Goal: Check status: Check status

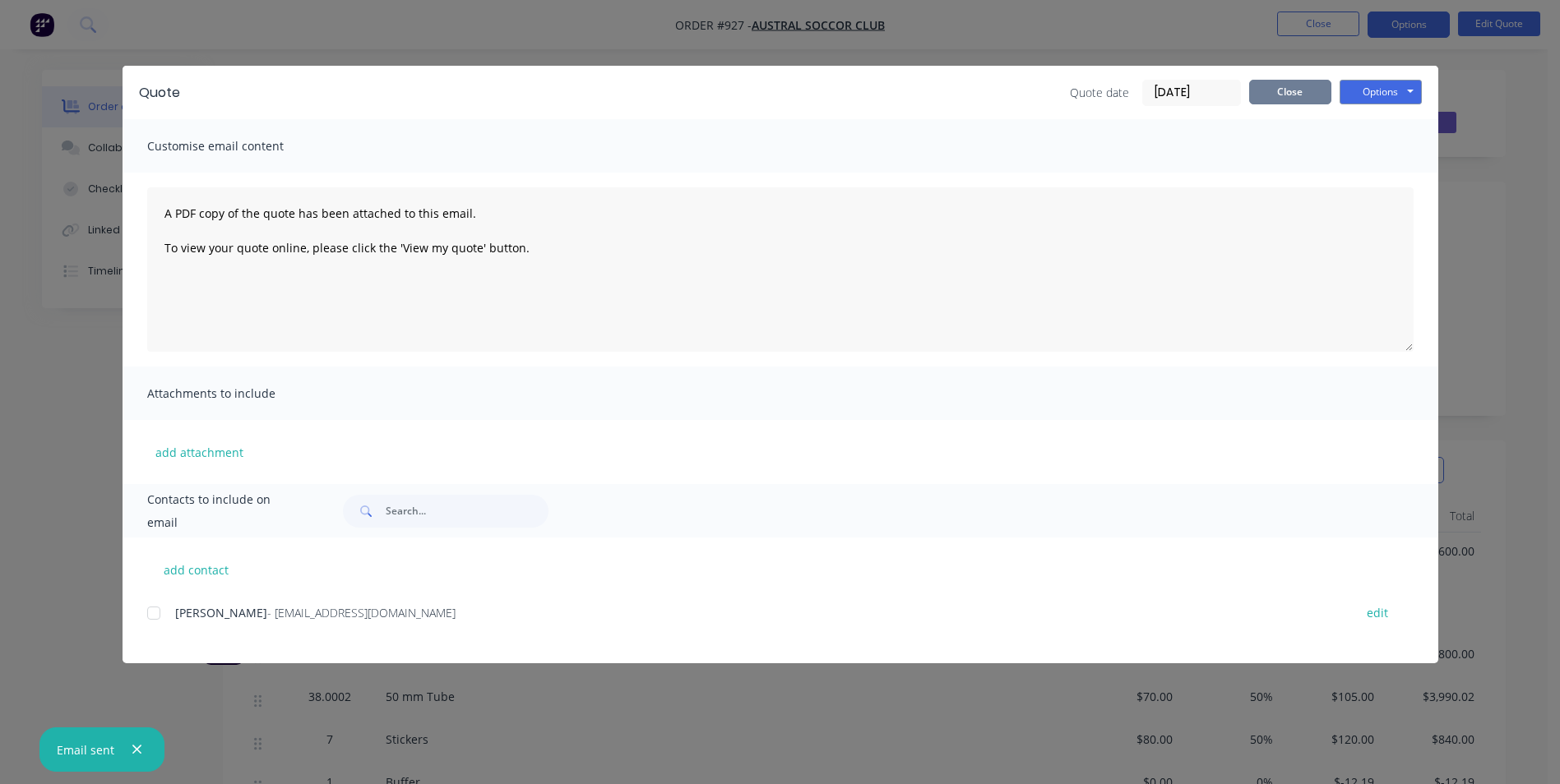
click at [1324, 97] on button "Close" at bounding box center [1290, 92] width 83 height 25
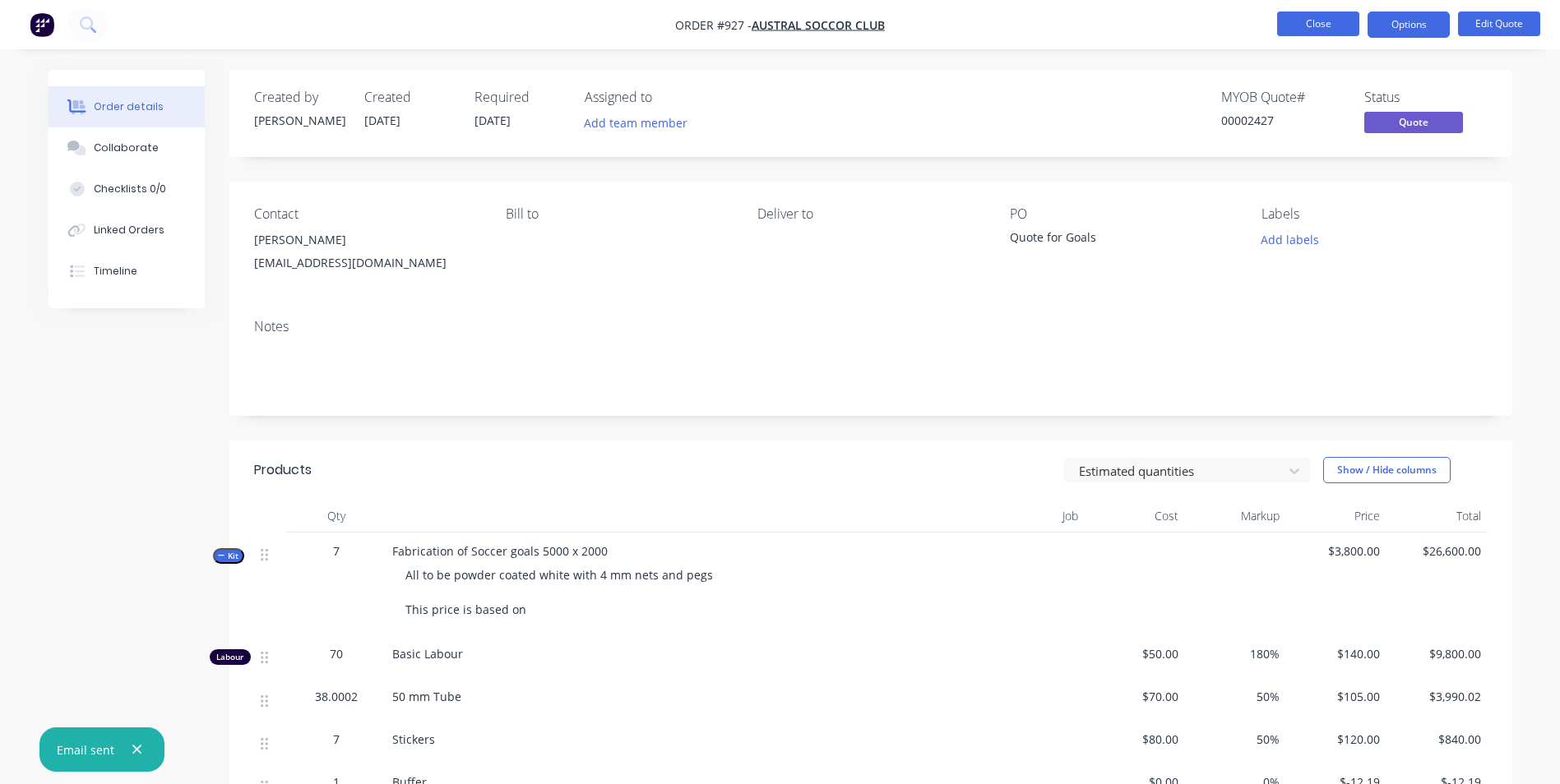
click at [1318, 29] on button "Close" at bounding box center [1317, 23] width 83 height 25
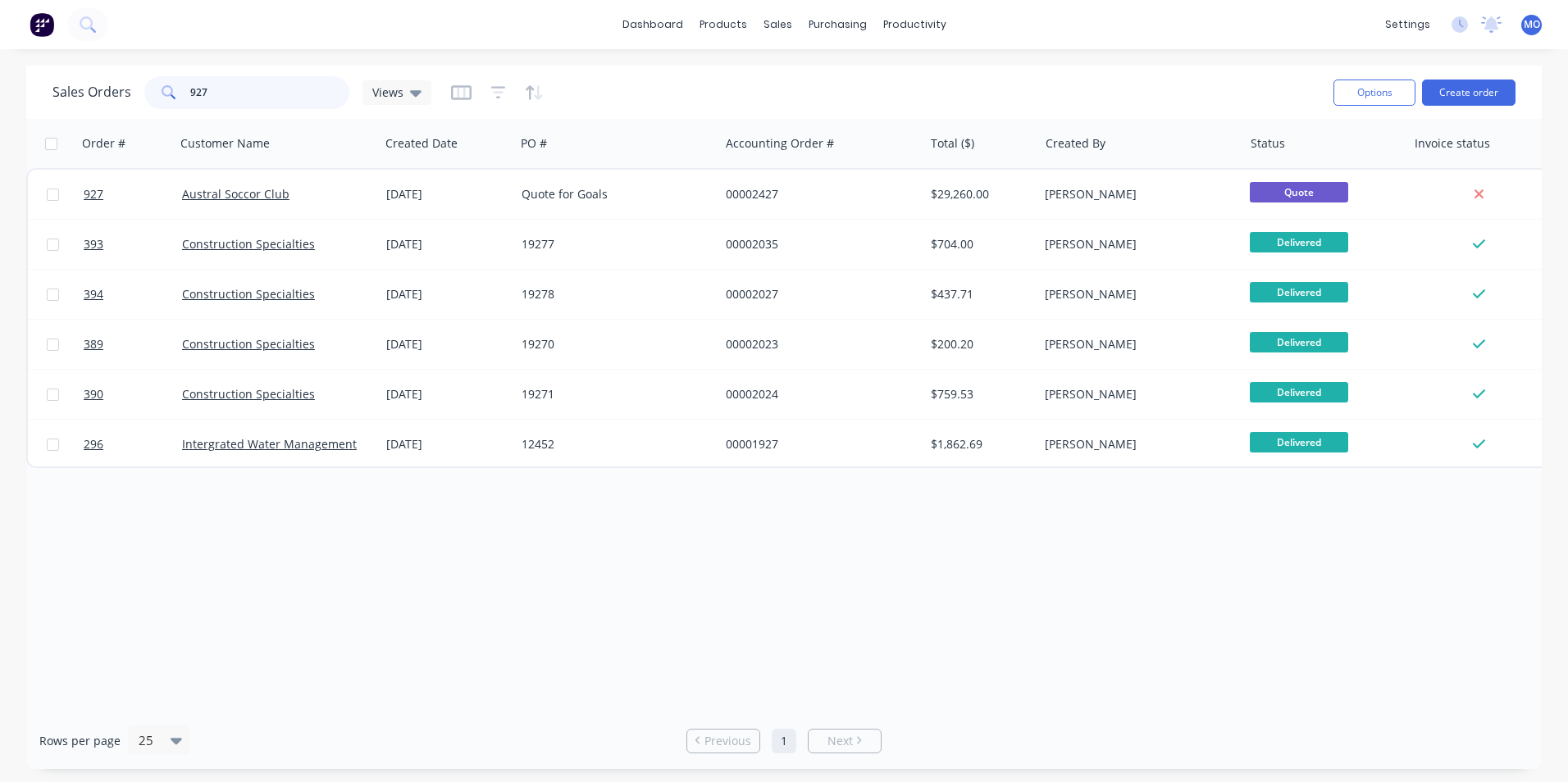
drag, startPoint x: 214, startPoint y: 101, endPoint x: 189, endPoint y: 100, distance: 25.0
click at [190, 100] on input "927" at bounding box center [270, 92] width 160 height 32
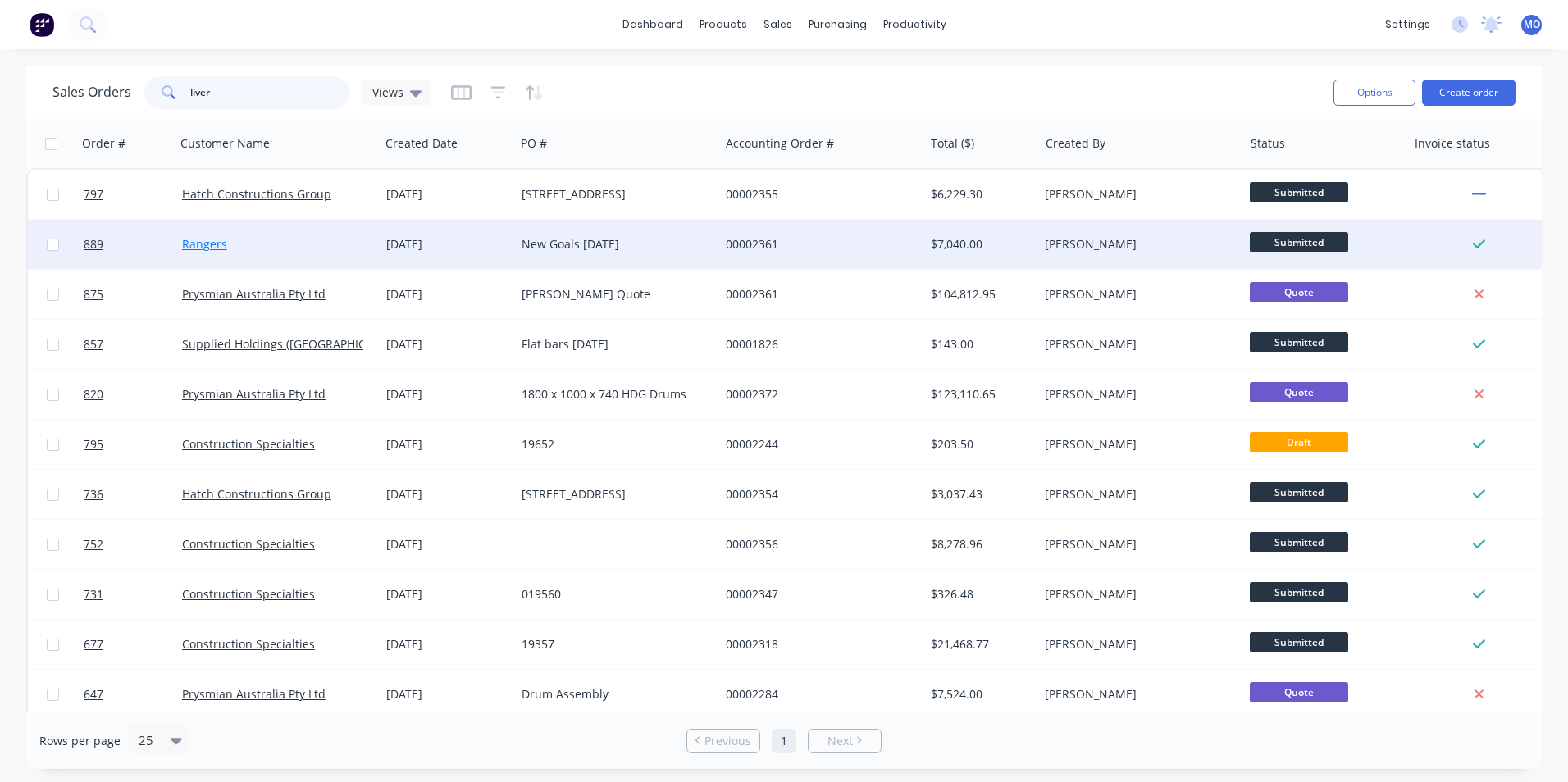
type input "liver"
click at [202, 246] on link "Rangers" at bounding box center [204, 244] width 45 height 16
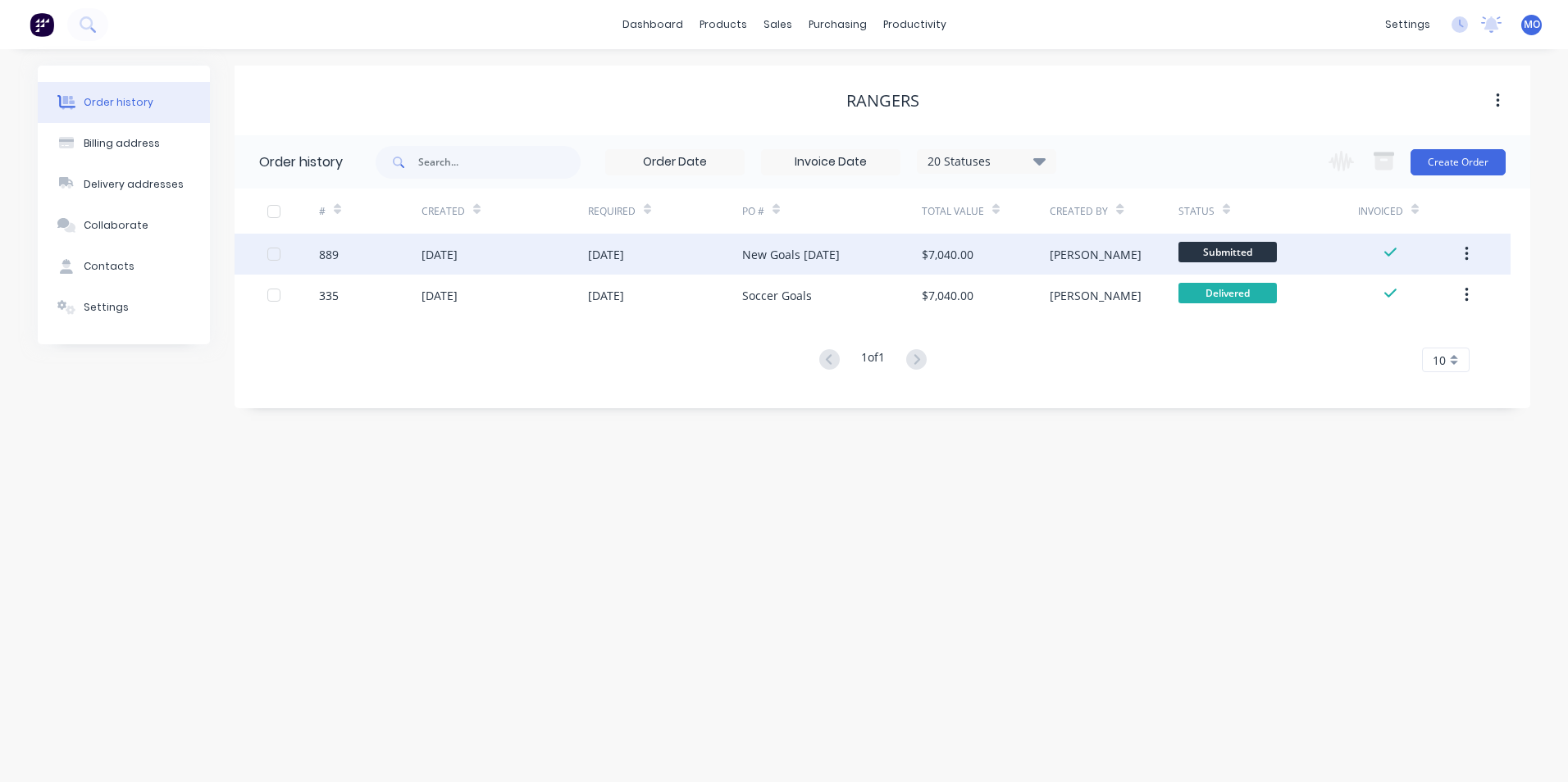
click at [458, 257] on div "[DATE]" at bounding box center [439, 255] width 36 height 18
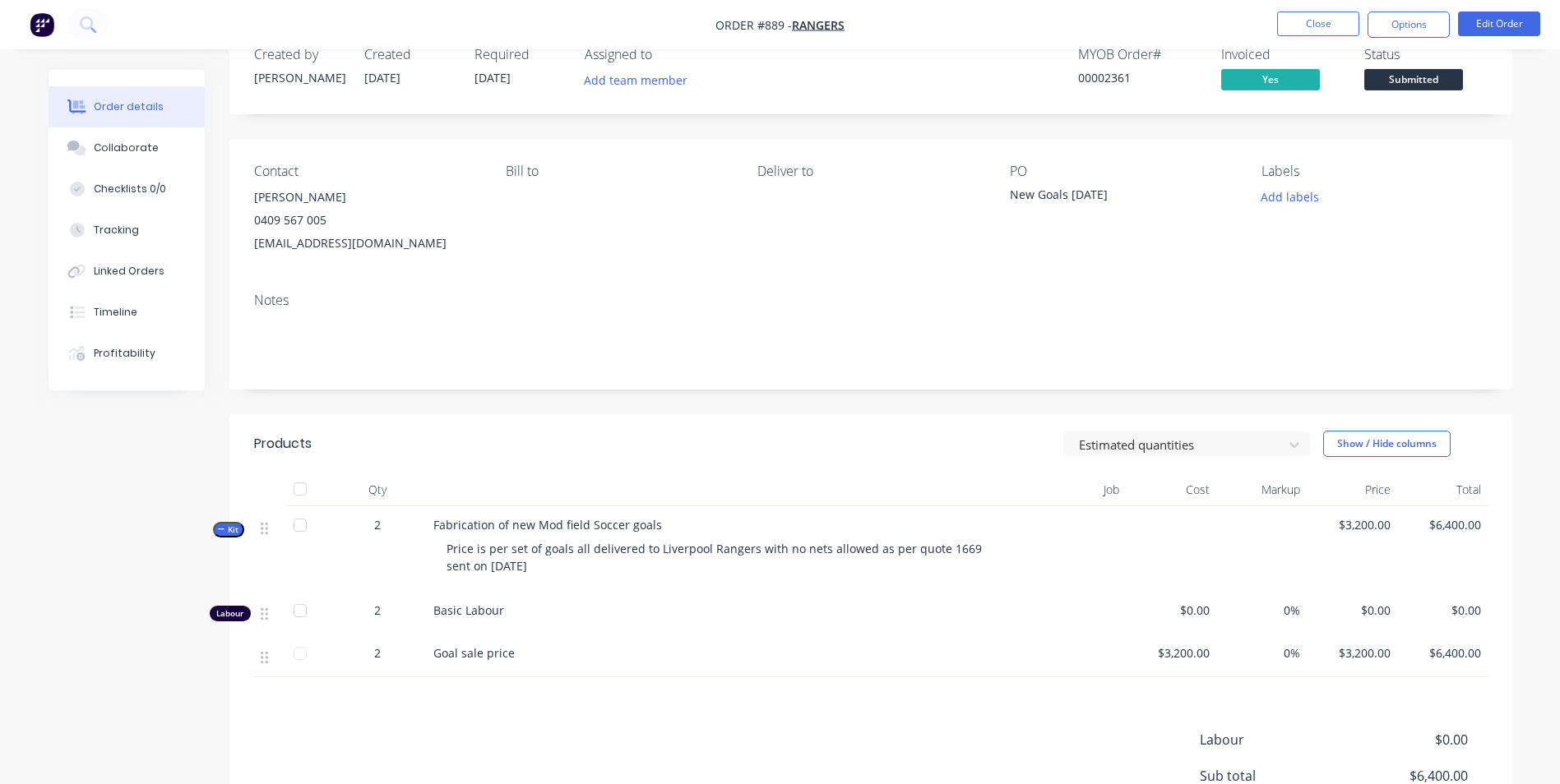
scroll to position [54, 0]
